Goal: Task Accomplishment & Management: Manage account settings

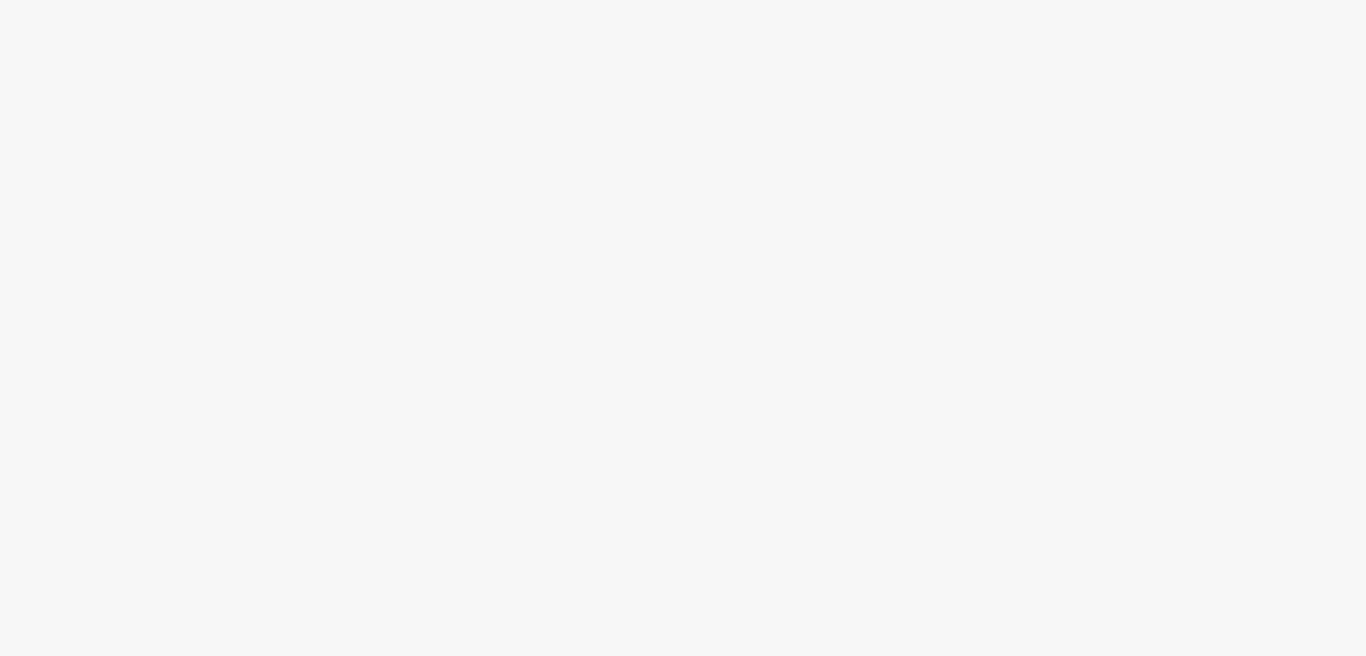
click at [414, 202] on div at bounding box center [683, 360] width 1366 height 592
click at [1361, 169] on div at bounding box center [683, 360] width 1366 height 592
